Goal: Information Seeking & Learning: Check status

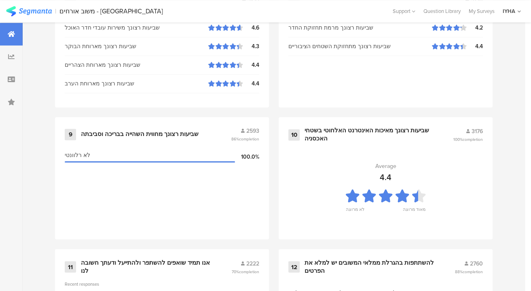
scroll to position [902, 0]
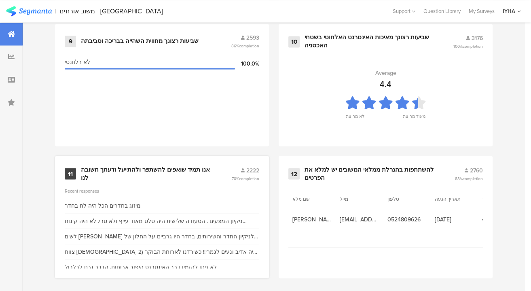
click at [172, 166] on div "אנו תמיד שואפים להשתפר ולהתייעל ודעתך חשובה לנו" at bounding box center [146, 174] width 131 height 16
